Goal: Task Accomplishment & Management: Manage account settings

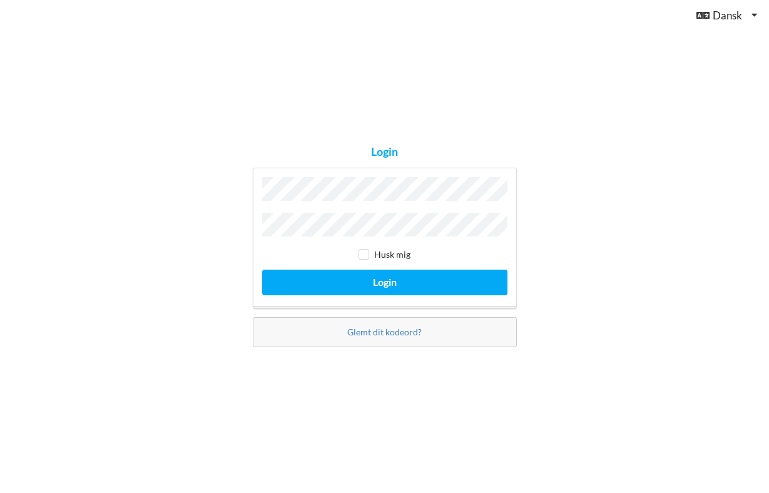
click at [384, 279] on button "Login" at bounding box center [384, 283] width 245 height 26
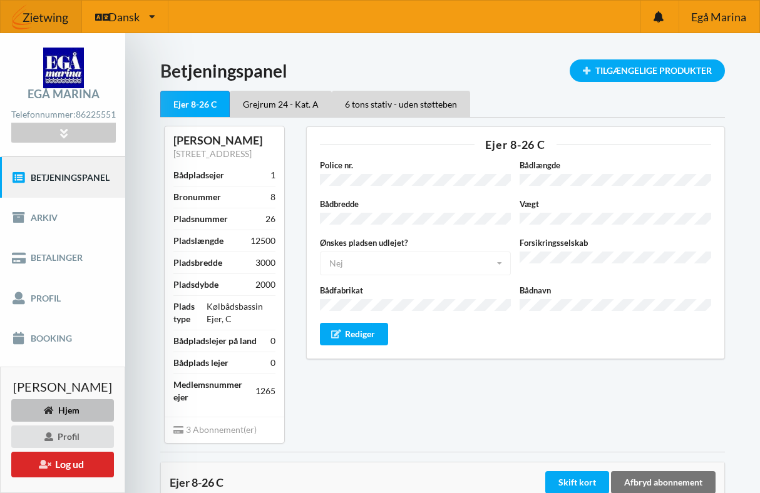
click at [425, 419] on div "Ejer 8-26 C Police nr. Bådlængde Bådbredde Vægt Ønskes pladsen udlejet? Nej Ja …" at bounding box center [515, 284] width 437 height 333
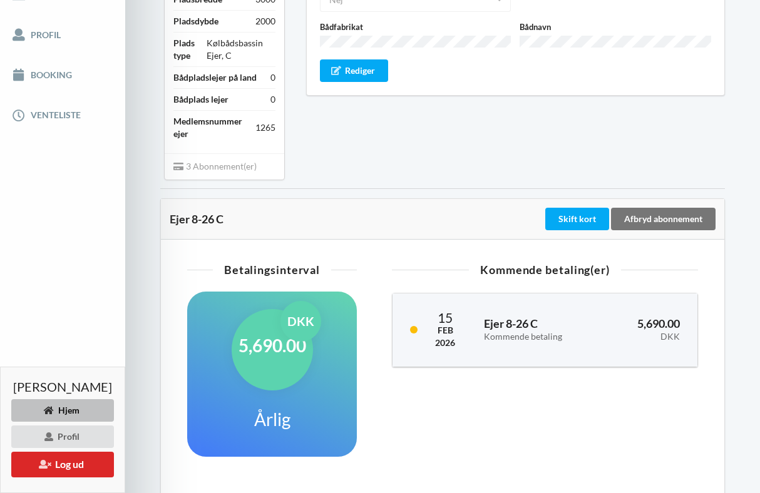
scroll to position [267, 0]
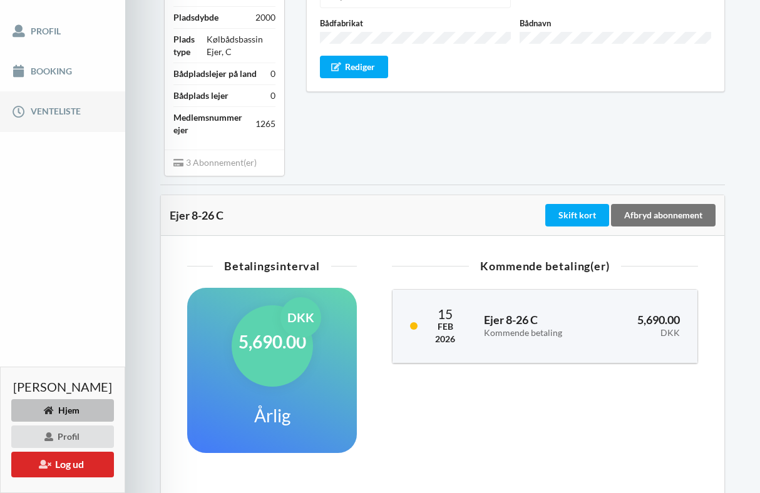
click at [54, 117] on link "Venteliste" at bounding box center [62, 111] width 125 height 40
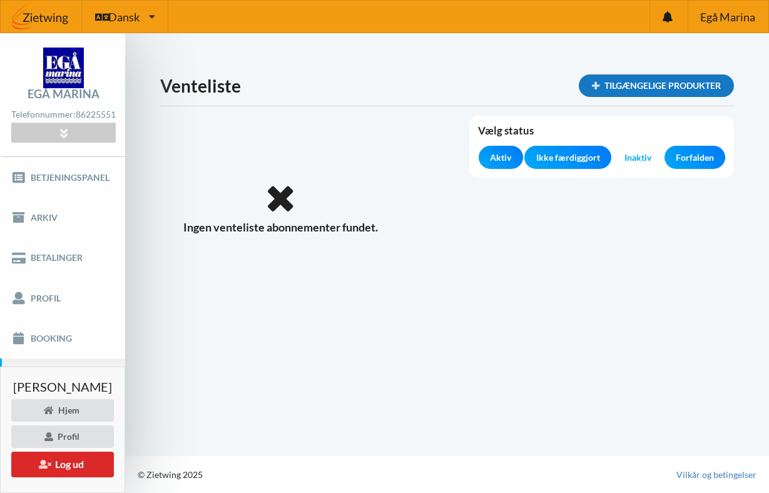
click at [656, 81] on div "Tilgængelige produkter" at bounding box center [656, 85] width 155 height 23
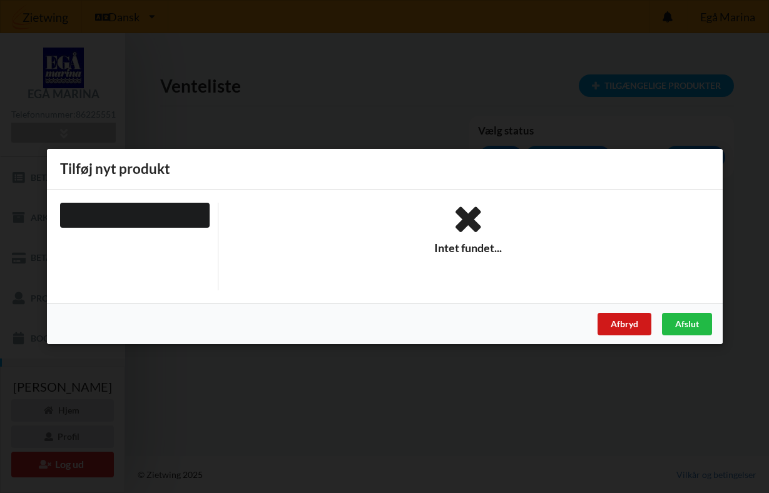
click at [626, 326] on div "Afbryd" at bounding box center [624, 324] width 54 height 23
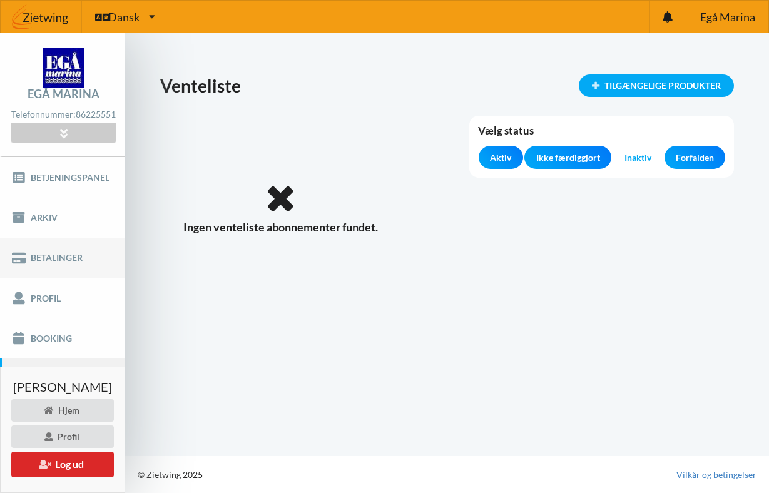
click at [49, 266] on link "Betalinger" at bounding box center [62, 258] width 125 height 40
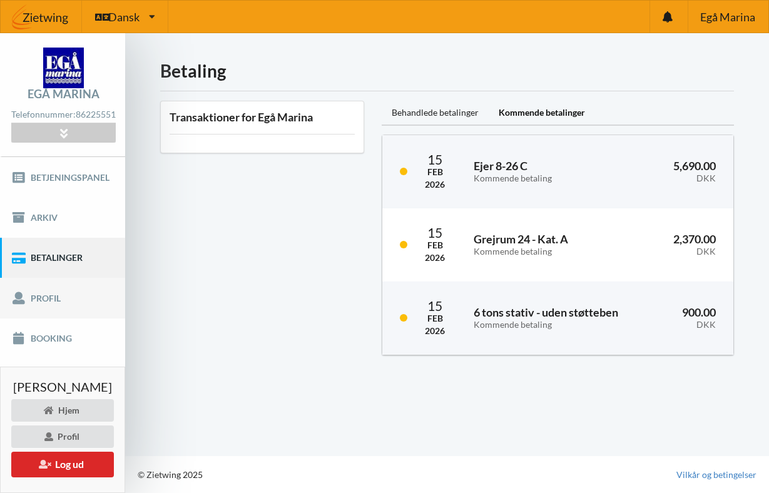
click at [43, 310] on link "Profil" at bounding box center [62, 298] width 125 height 40
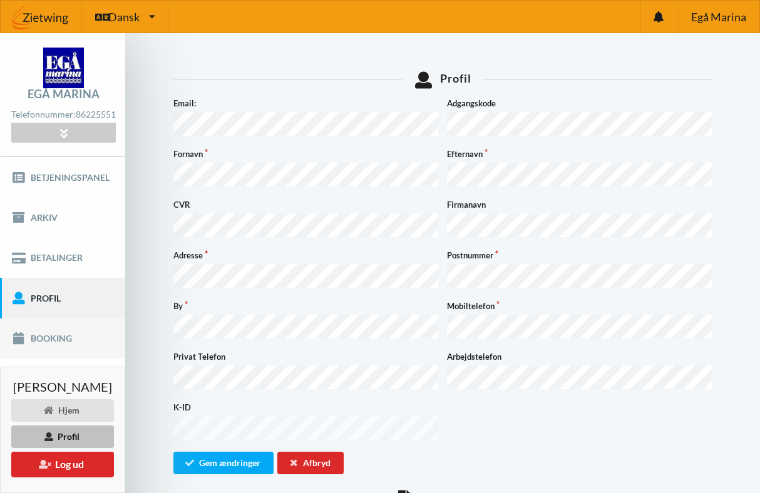
click at [43, 344] on link "Booking" at bounding box center [62, 338] width 125 height 40
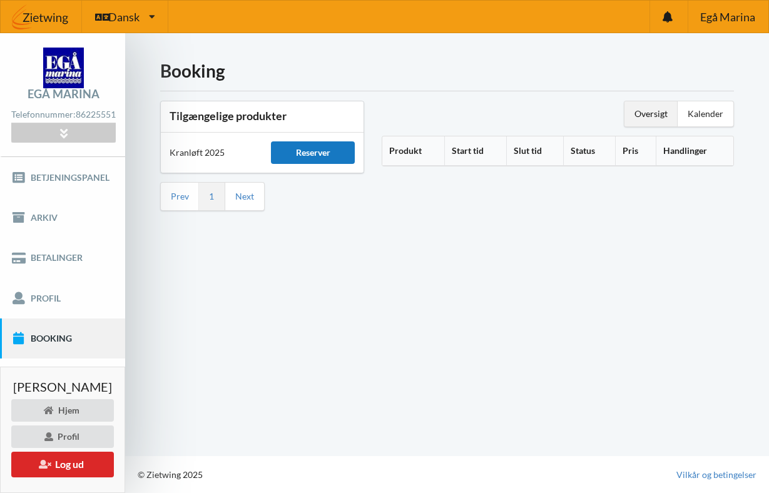
click at [319, 152] on div "Reserver" at bounding box center [313, 152] width 84 height 23
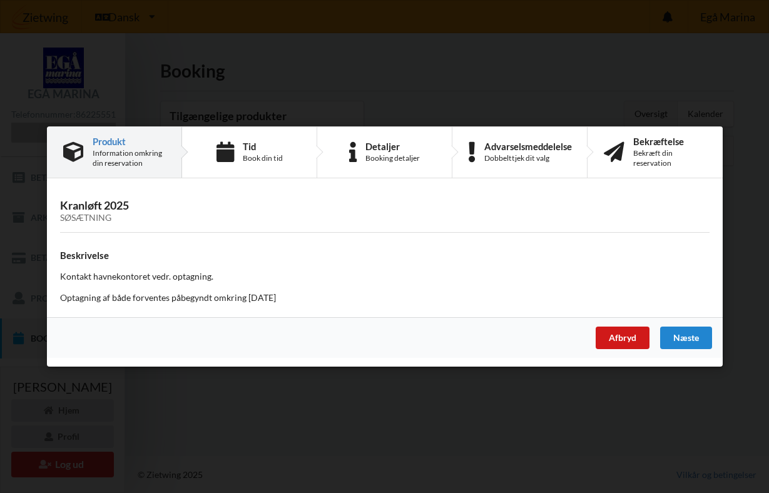
click at [623, 337] on div "Afbryd" at bounding box center [622, 338] width 54 height 23
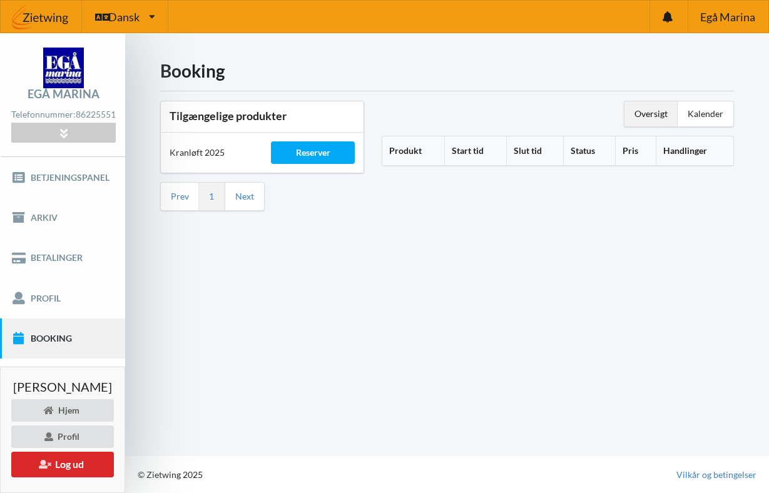
click at [364, 291] on div "Booking Tilgængelige produkter Kranløft 2025 Reserver Prev 1 Next Oversigt Kale…" at bounding box center [447, 244] width 644 height 423
click at [77, 465] on button "Log ud" at bounding box center [62, 465] width 103 height 26
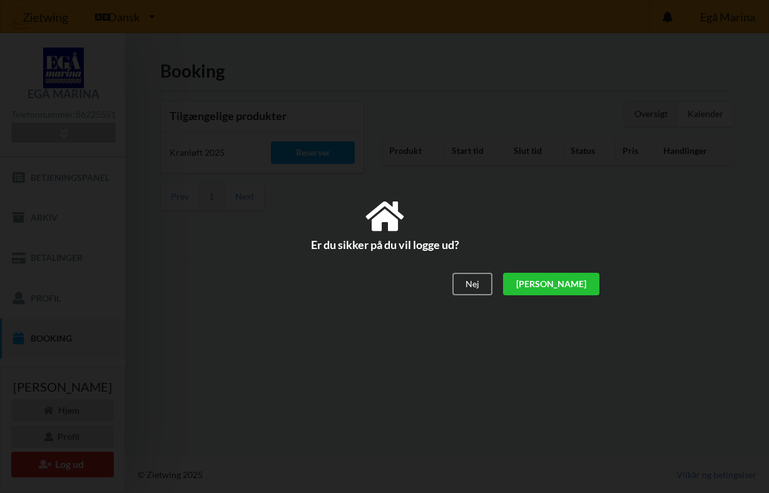
click at [581, 288] on div "[PERSON_NAME]" at bounding box center [550, 284] width 96 height 23
